Goal: Task Accomplishment & Management: Use online tool/utility

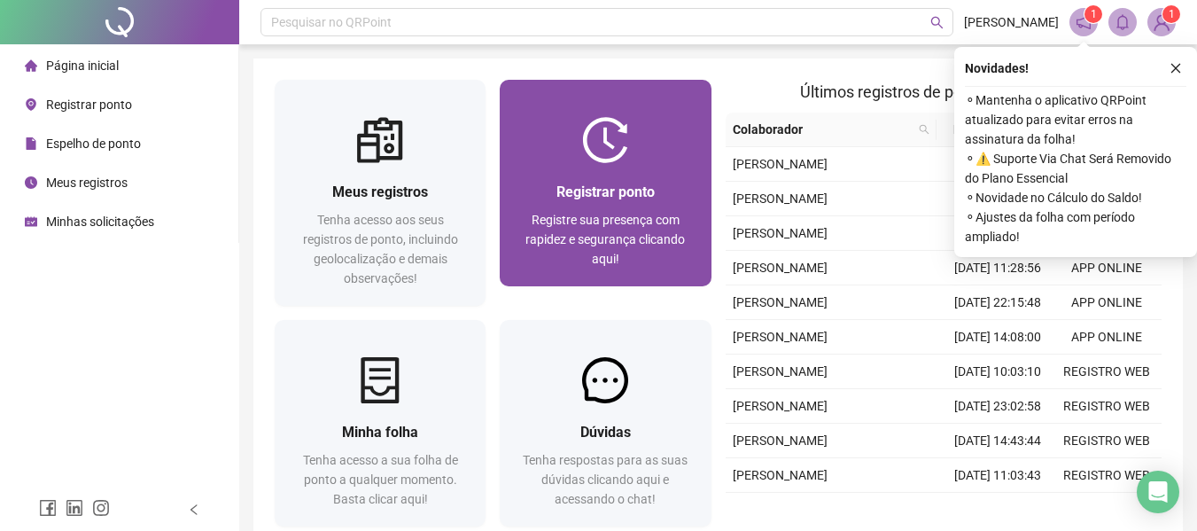
click at [597, 236] on span "Registre sua presença com rapidez e segurança clicando aqui!" at bounding box center [606, 239] width 160 height 53
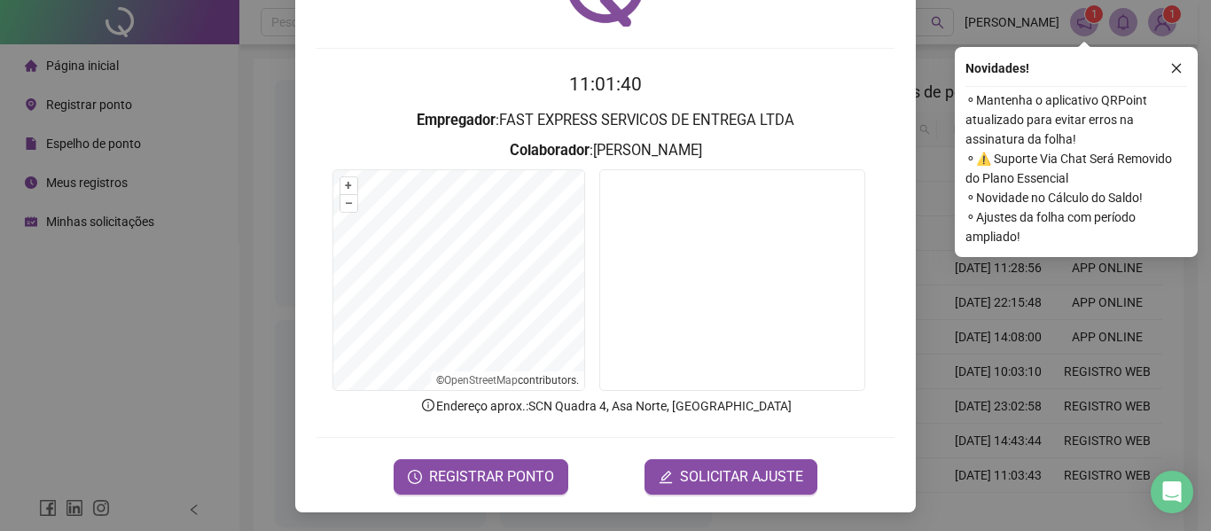
scroll to position [122, 0]
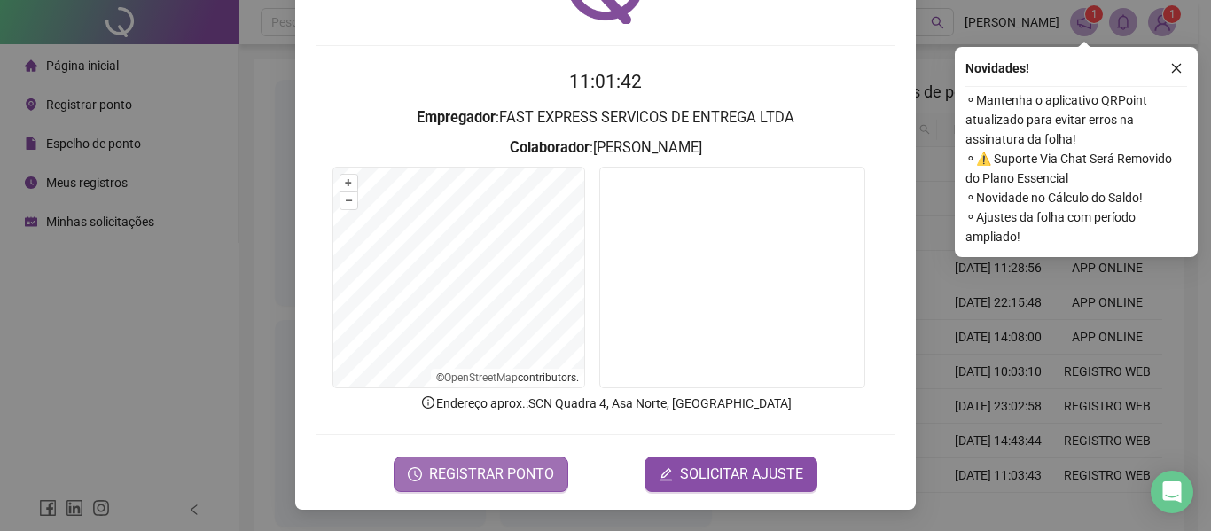
click at [513, 467] on span "REGISTRAR PONTO" at bounding box center [491, 474] width 125 height 21
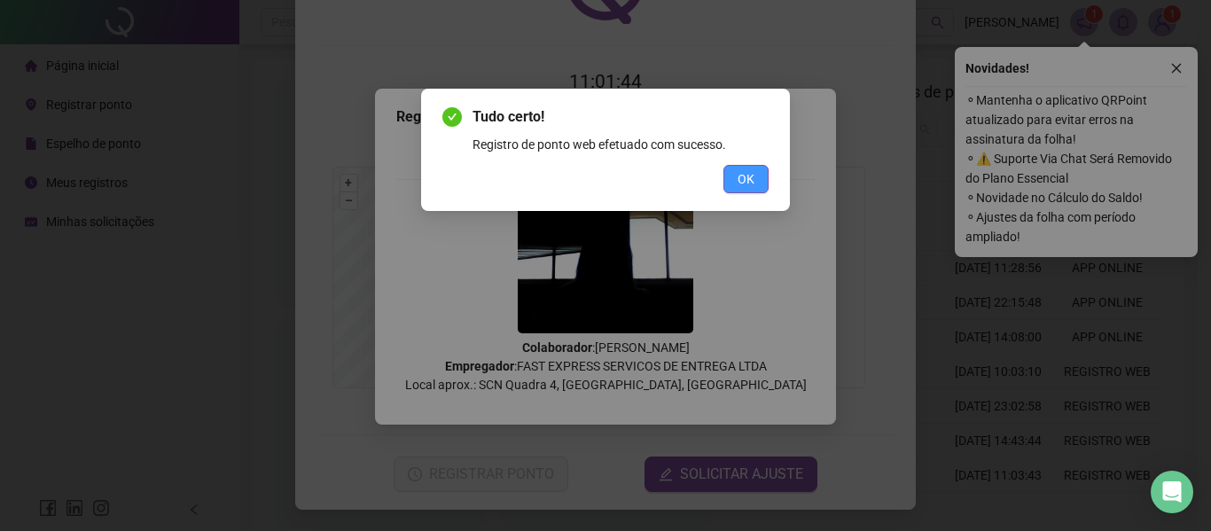
click at [741, 176] on span "OK" at bounding box center [745, 178] width 17 height 19
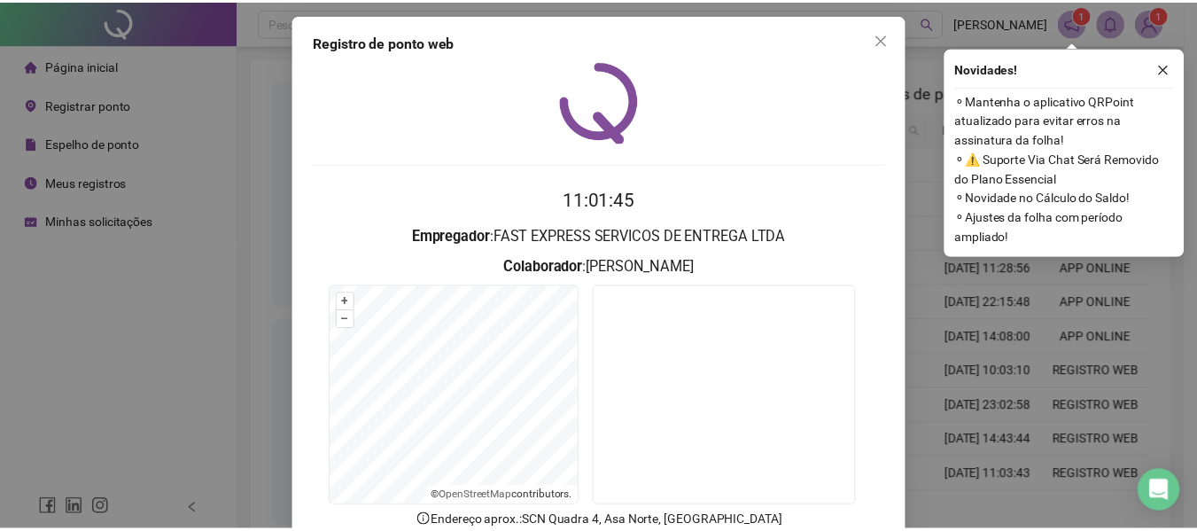
scroll to position [0, 0]
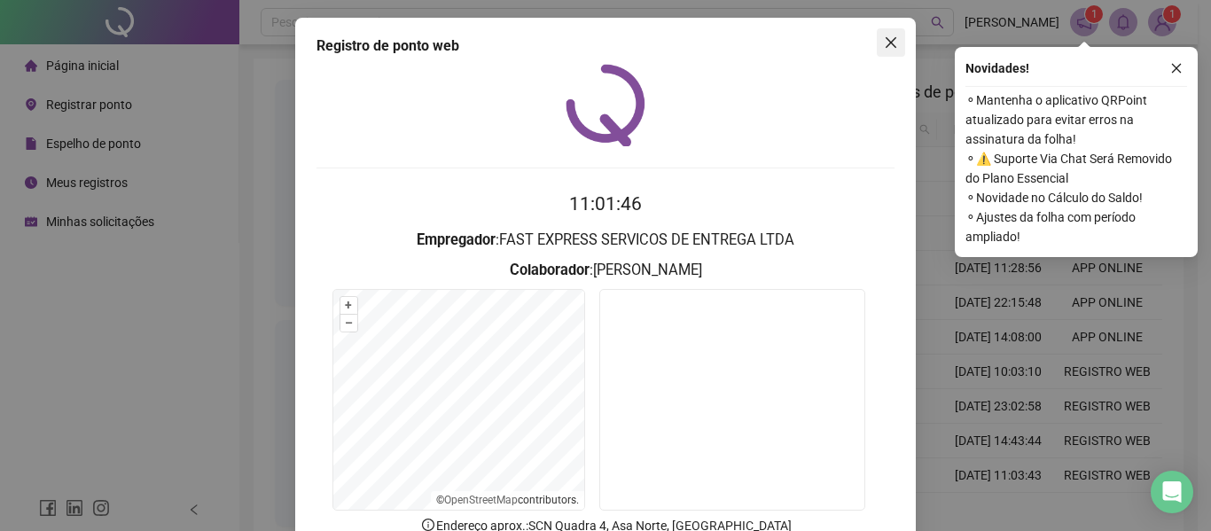
click at [877, 43] on span "Close" at bounding box center [891, 42] width 28 height 14
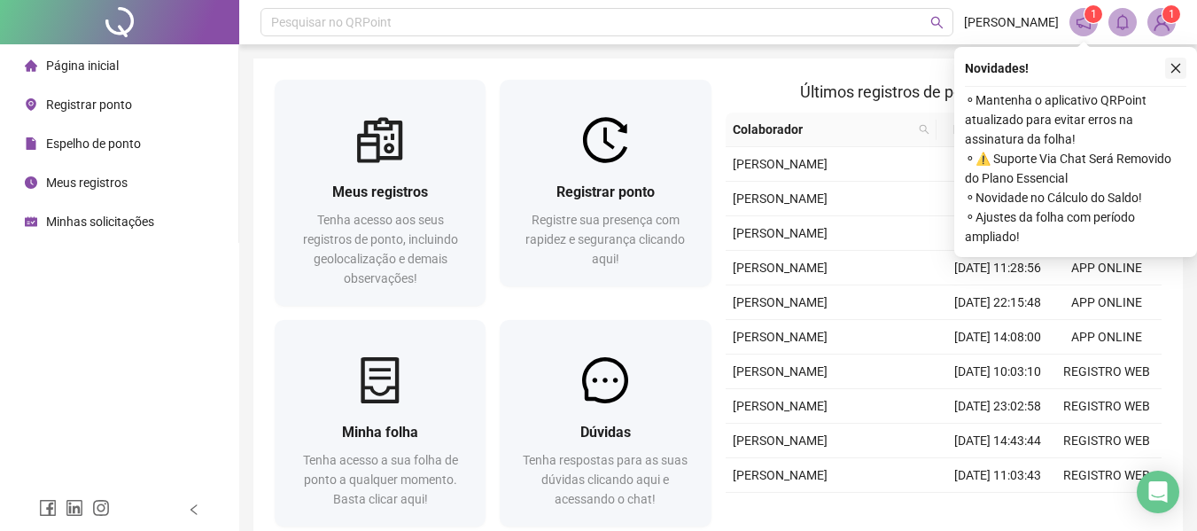
click at [1167, 70] on button "button" at bounding box center [1176, 68] width 21 height 21
